Goal: Information Seeking & Learning: Compare options

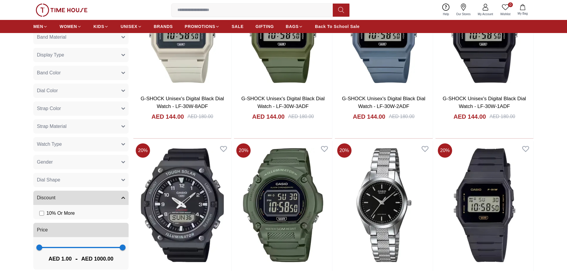
click at [97, 182] on button "Dial Shape" at bounding box center [80, 180] width 95 height 14
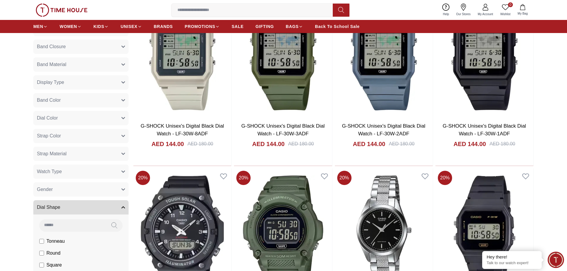
scroll to position [357, 0]
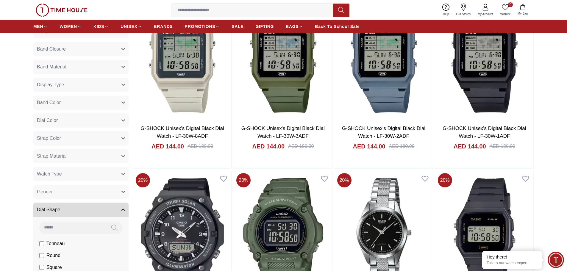
click at [95, 135] on button "Strap Color" at bounding box center [80, 138] width 95 height 14
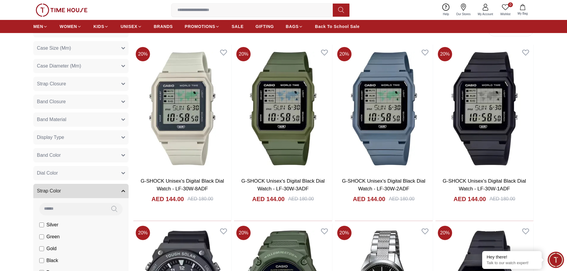
scroll to position [268, 0]
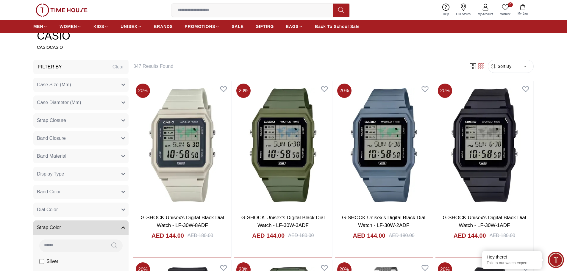
click at [79, 125] on button "Strap Closure" at bounding box center [80, 120] width 95 height 14
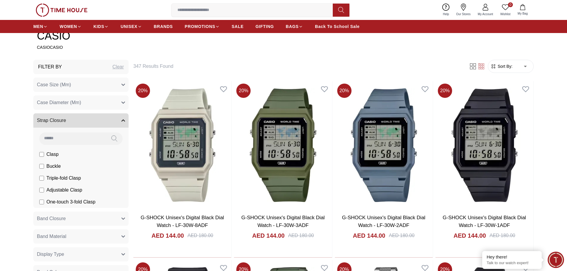
scroll to position [298, 0]
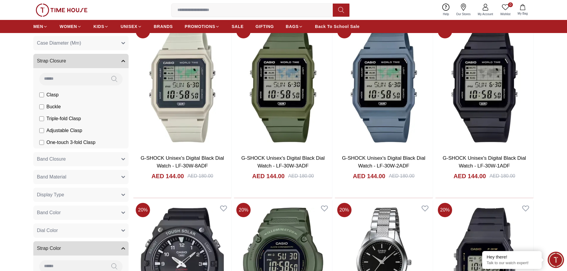
click at [84, 156] on button "Band Closure" at bounding box center [80, 159] width 95 height 14
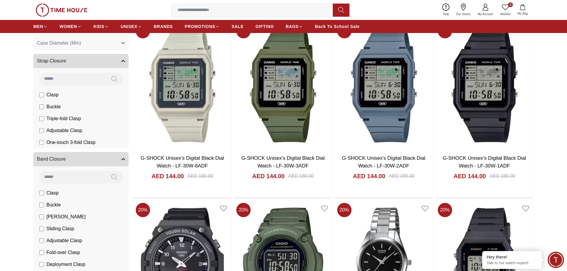
click at [84, 156] on button "Band Closure" at bounding box center [80, 159] width 95 height 14
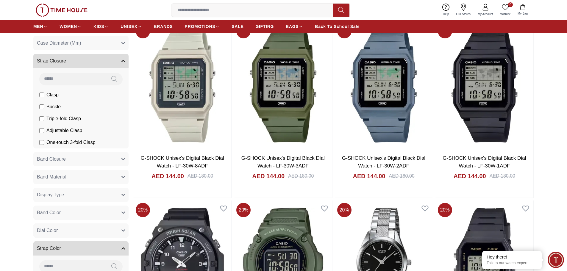
click at [73, 177] on button "Band Material" at bounding box center [80, 177] width 95 height 14
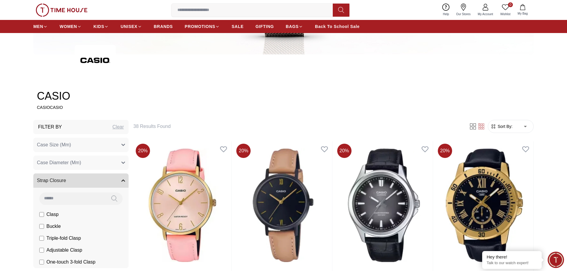
scroll to position [238, 0]
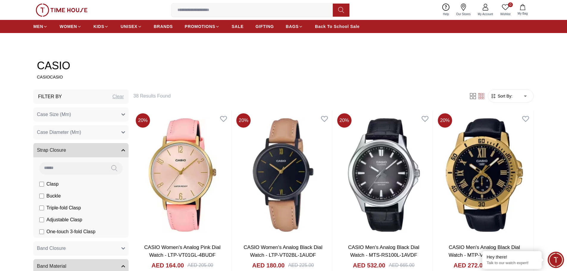
click at [84, 145] on button "Strap Closure" at bounding box center [80, 150] width 95 height 14
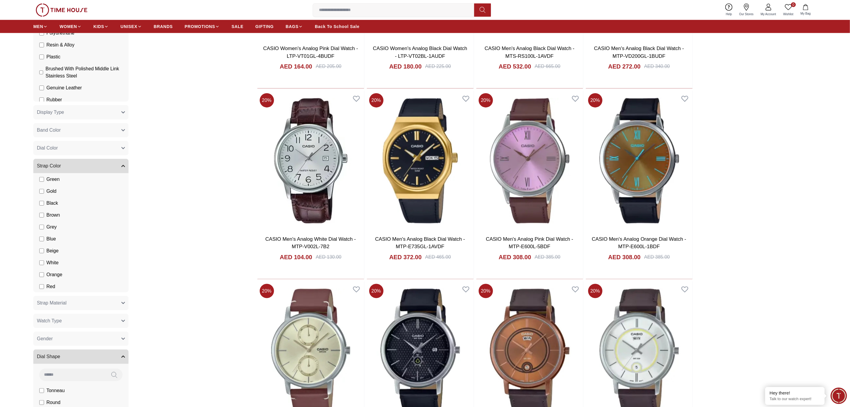
scroll to position [670, 0]
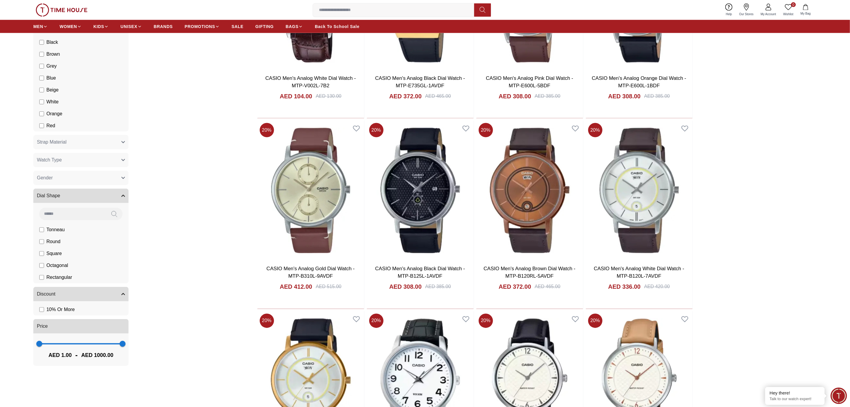
click at [88, 176] on button "Gender" at bounding box center [80, 178] width 95 height 14
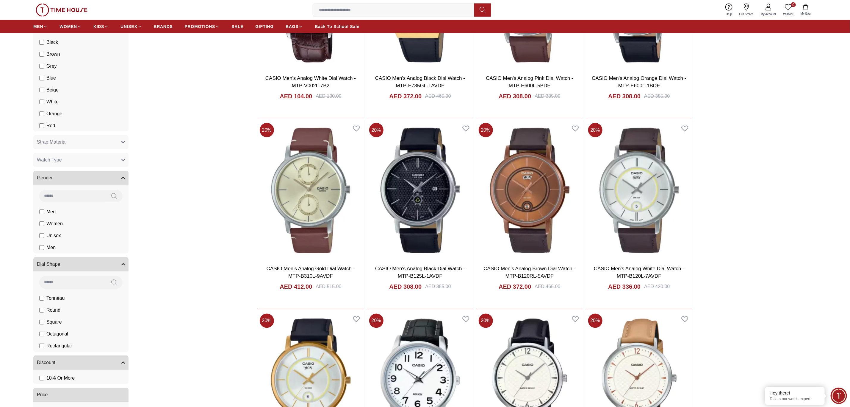
click at [0, 0] on span "Men" at bounding box center [0, 0] width 0 height 0
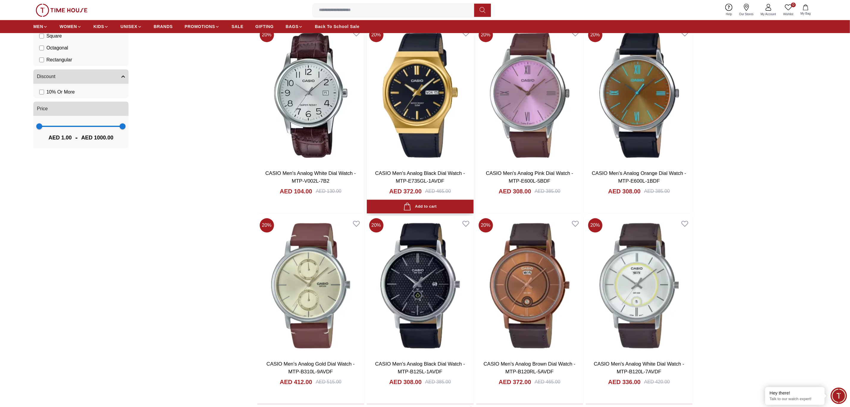
scroll to position [982, 0]
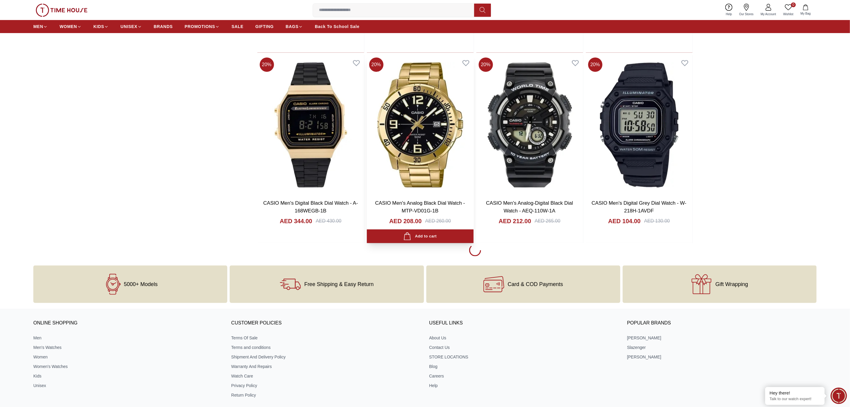
scroll to position [3036, 0]
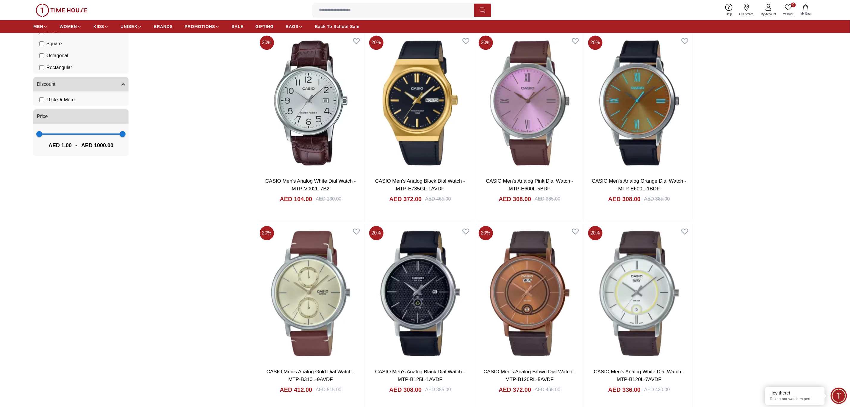
scroll to position [938, 0]
